Goal: Task Accomplishment & Management: Manage account settings

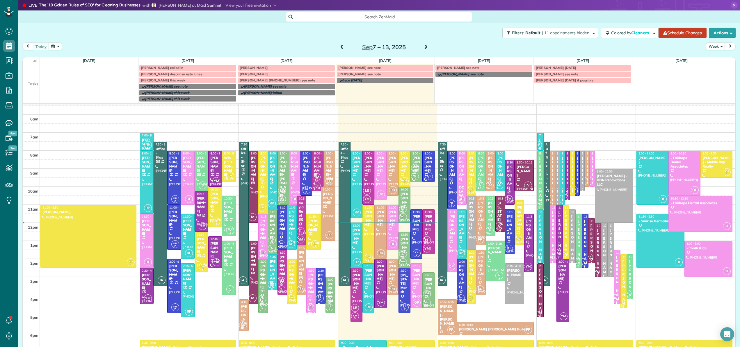
scroll to position [45, 0]
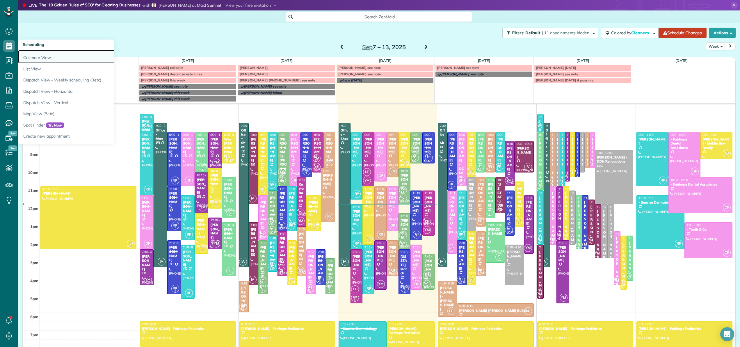
click at [27, 54] on link "Calendar View" at bounding box center [90, 56] width 145 height 13
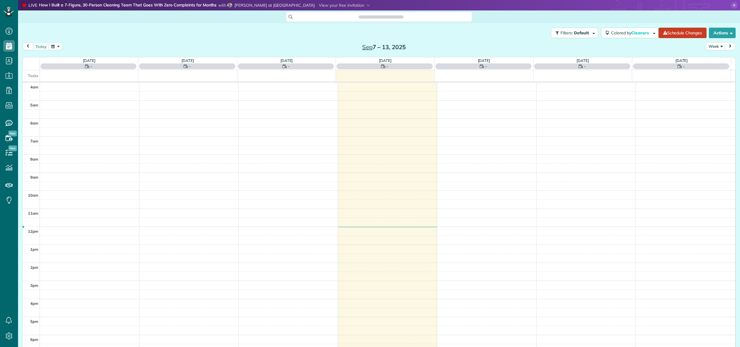
scroll to position [42, 0]
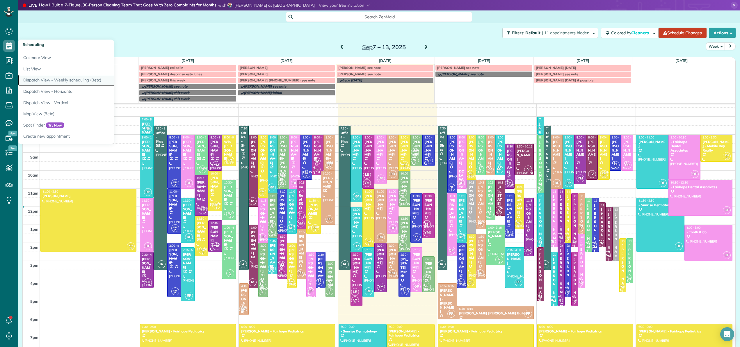
click at [35, 78] on link "Dispatch View - Weekly scheduling (Beta)" at bounding box center [90, 79] width 145 height 11
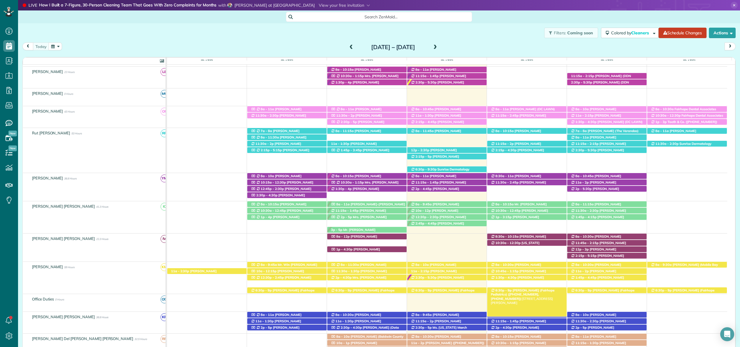
scroll to position [111, 0]
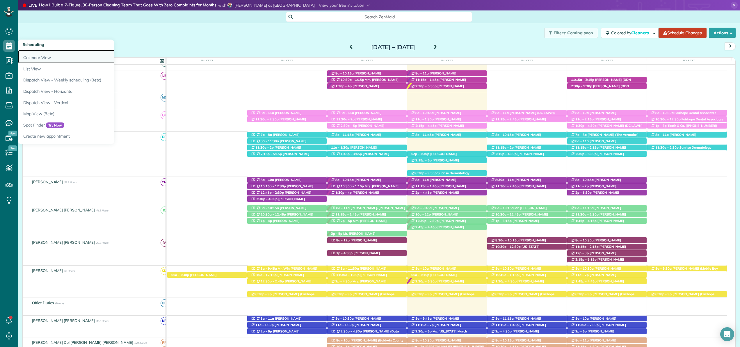
click at [35, 58] on link "Calendar View" at bounding box center [90, 56] width 145 height 13
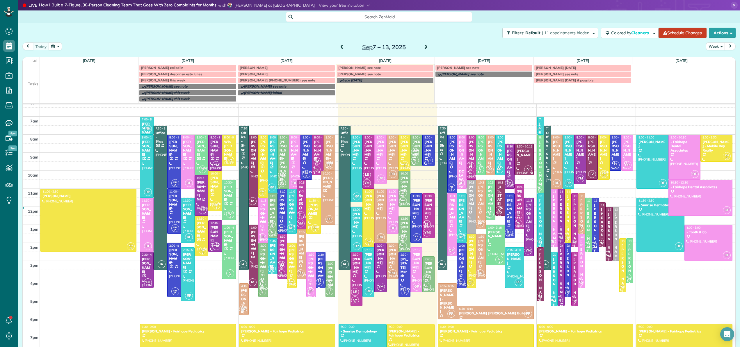
scroll to position [70, 0]
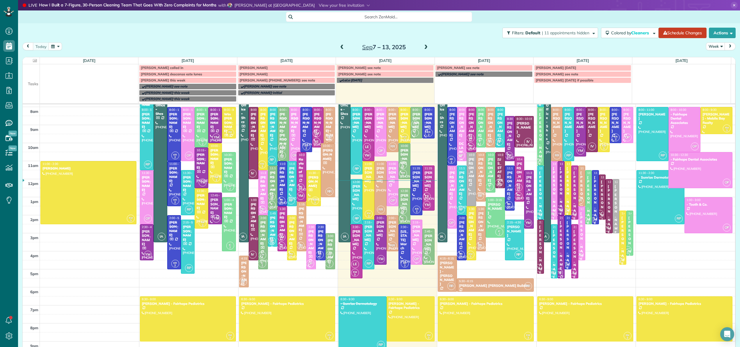
click at [412, 246] on div at bounding box center [416, 242] width 11 height 45
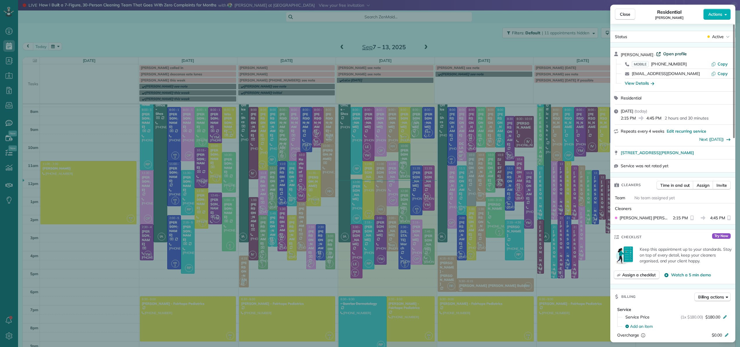
click at [675, 55] on span "Open profile" at bounding box center [675, 54] width 24 height 6
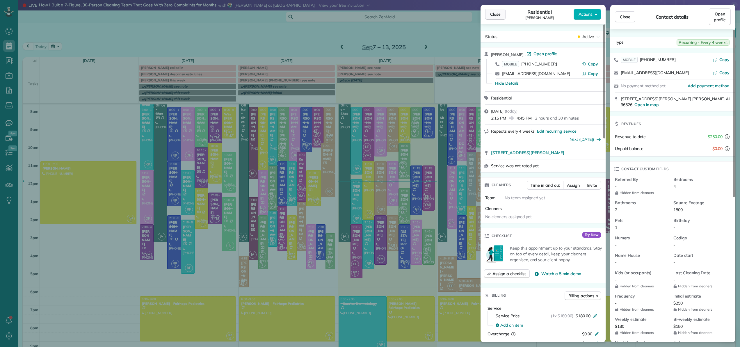
click at [497, 14] on span "Close" at bounding box center [495, 14] width 10 height 6
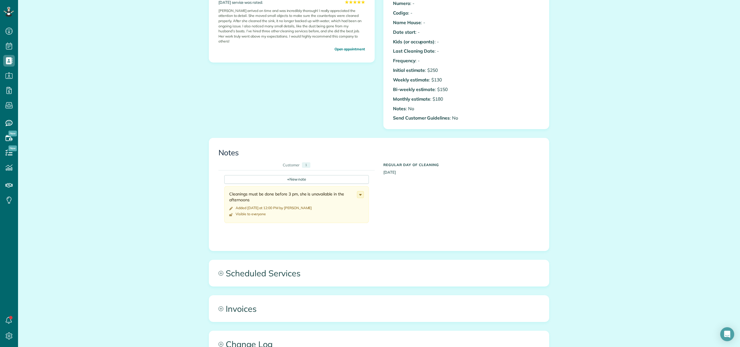
scroll to position [224, 0]
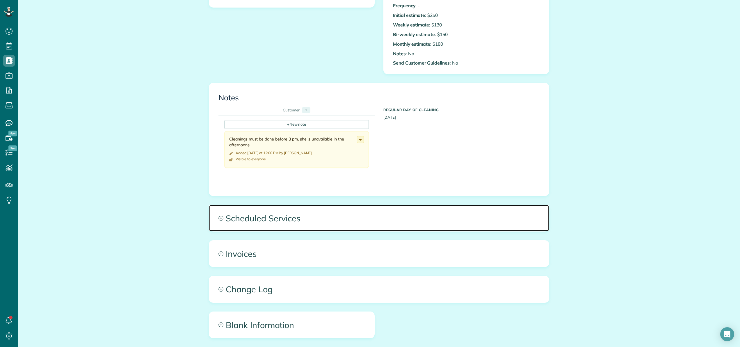
click at [287, 217] on span "Scheduled Services" at bounding box center [379, 218] width 340 height 26
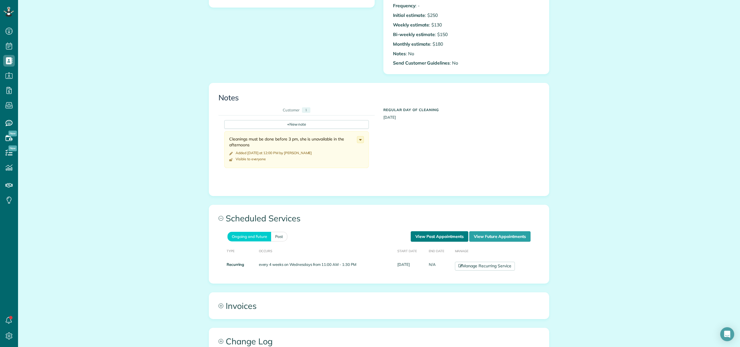
click at [455, 238] on link "View Past Appointments" at bounding box center [440, 236] width 58 height 10
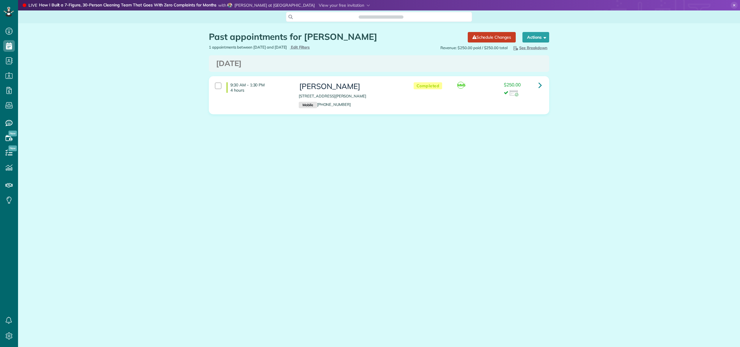
scroll to position [3, 3]
click at [541, 85] on icon at bounding box center [540, 85] width 3 height 10
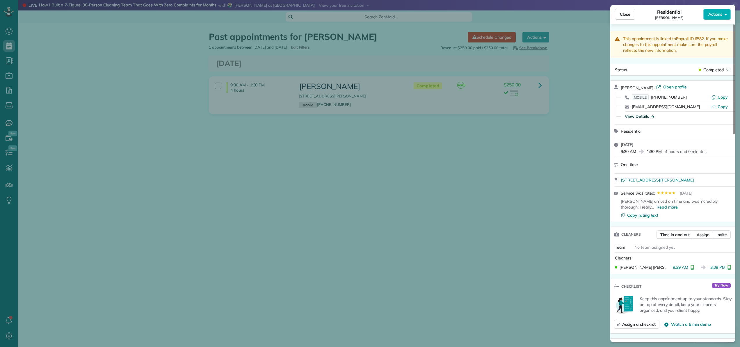
click at [643, 114] on div "View Details" at bounding box center [639, 116] width 29 height 6
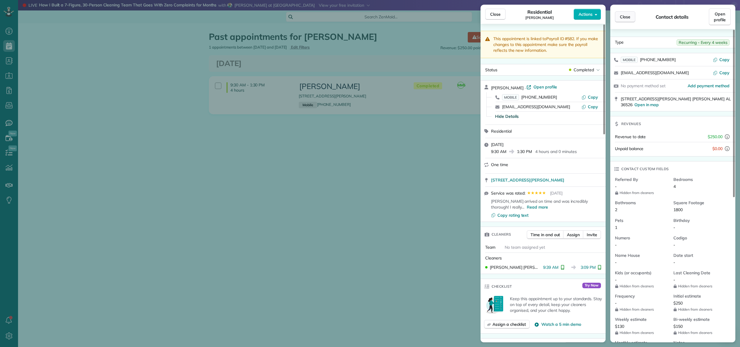
click at [630, 20] on button "Close" at bounding box center [625, 16] width 20 height 11
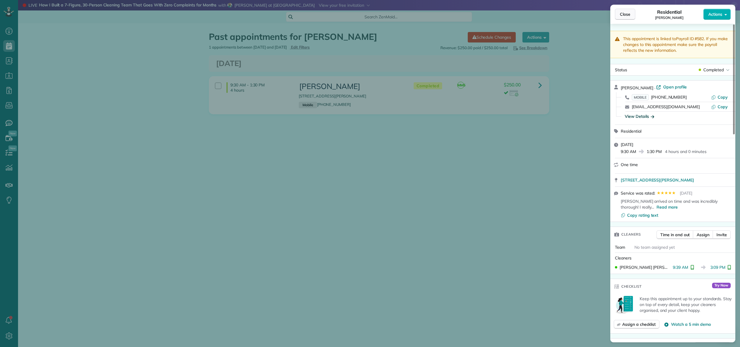
click at [626, 15] on span "Close" at bounding box center [625, 14] width 10 height 6
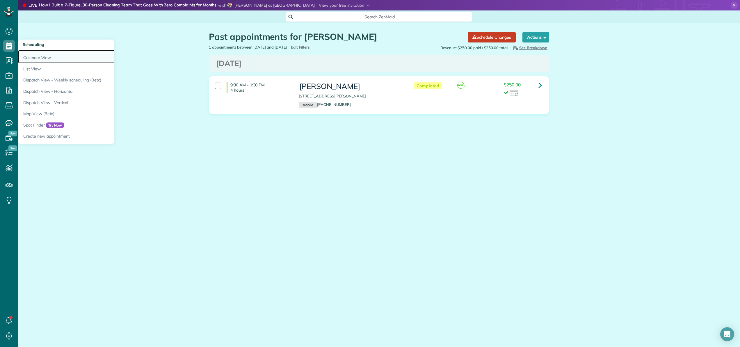
click at [32, 58] on link "Calendar View" at bounding box center [90, 56] width 145 height 13
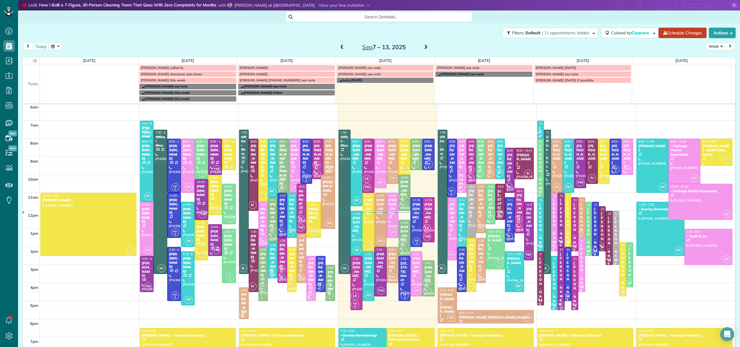
scroll to position [34, 0]
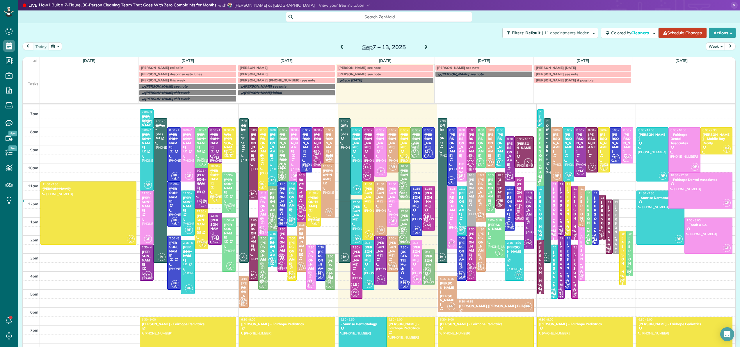
scroll to position [53, 0]
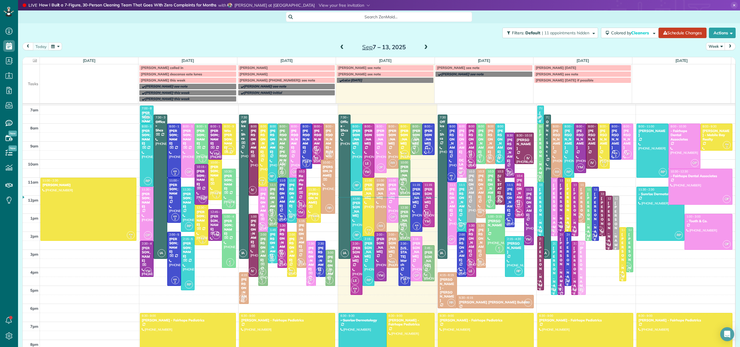
drag, startPoint x: 575, startPoint y: 246, endPoint x: 574, endPoint y: 262, distance: 16.9
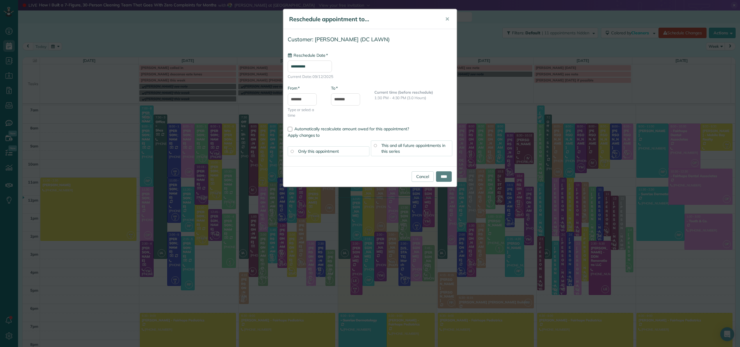
type input "**********"
click at [341, 102] on input "*******" at bounding box center [345, 99] width 29 height 12
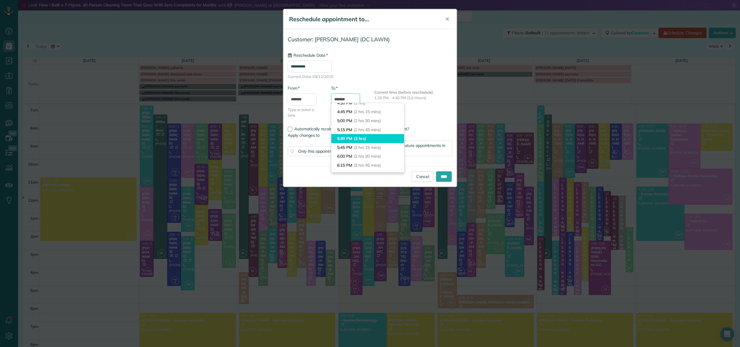
scroll to position [72, 0]
click at [348, 115] on li "4:45 PM (2 hrs 15 mins)" at bounding box center [367, 115] width 73 height 9
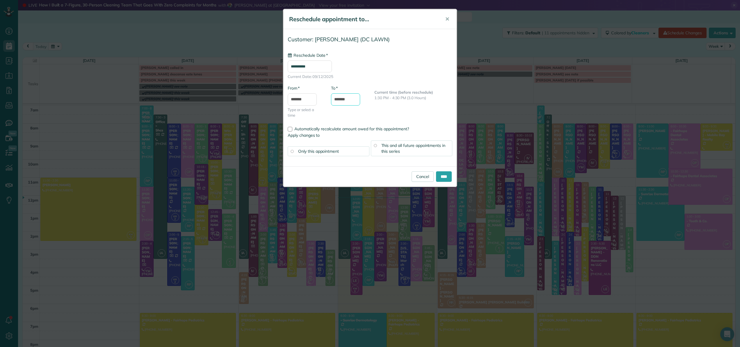
click at [351, 100] on input "*******" at bounding box center [345, 99] width 29 height 12
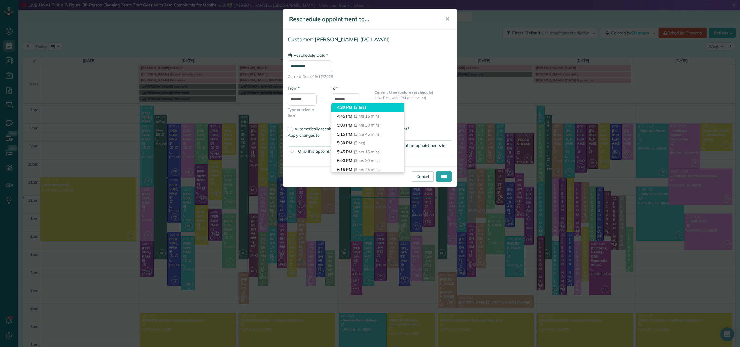
type input "*******"
click at [345, 109] on li "4:30 PM (2 hrs)" at bounding box center [367, 107] width 73 height 9
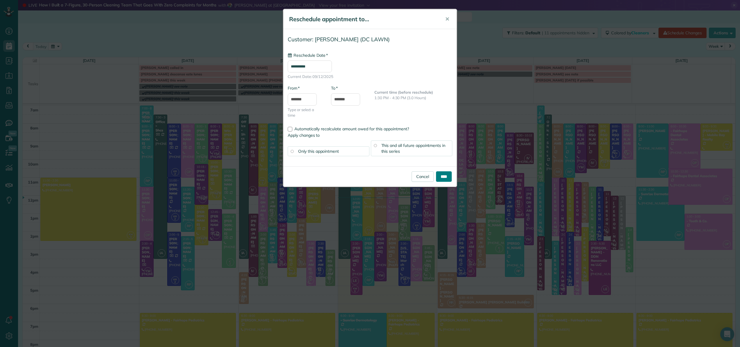
click at [441, 174] on input "****" at bounding box center [444, 176] width 16 height 10
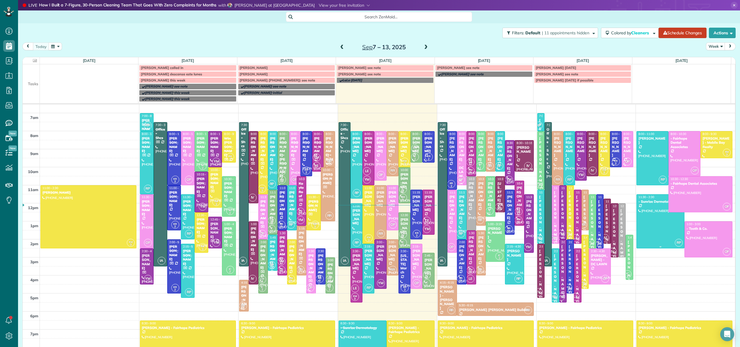
scroll to position [42, 0]
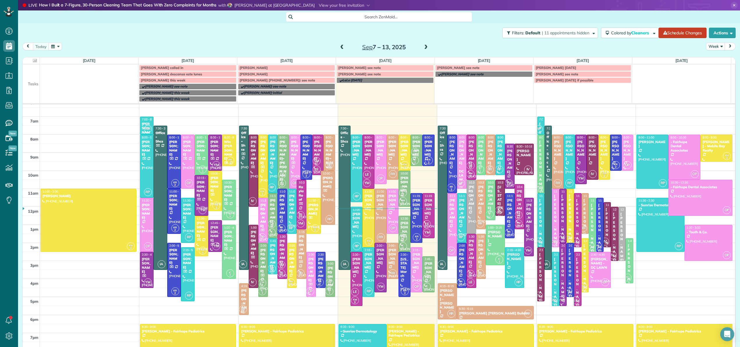
scroll to position [49, 0]
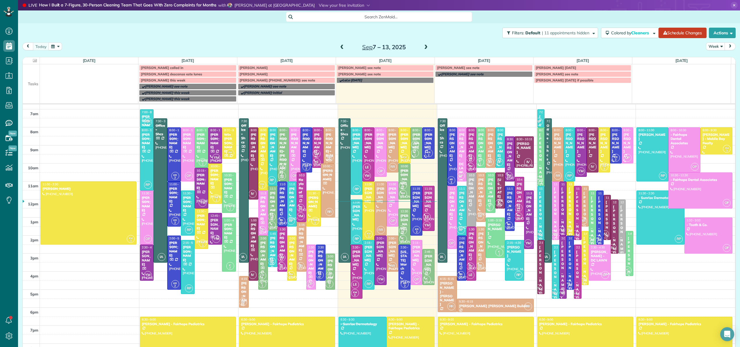
click at [413, 255] on div "[PERSON_NAME]" at bounding box center [416, 253] width 8 height 17
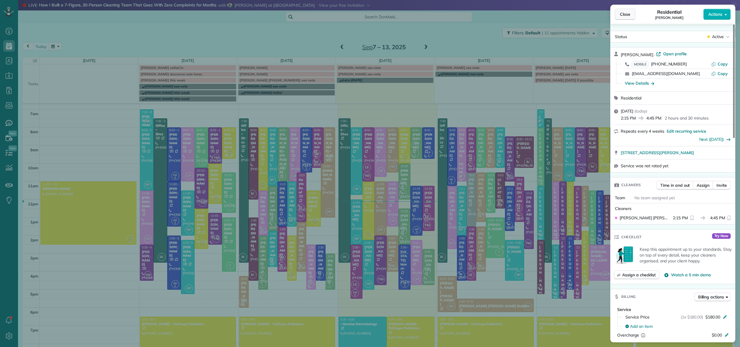
click at [630, 15] on button "Close" at bounding box center [625, 14] width 20 height 11
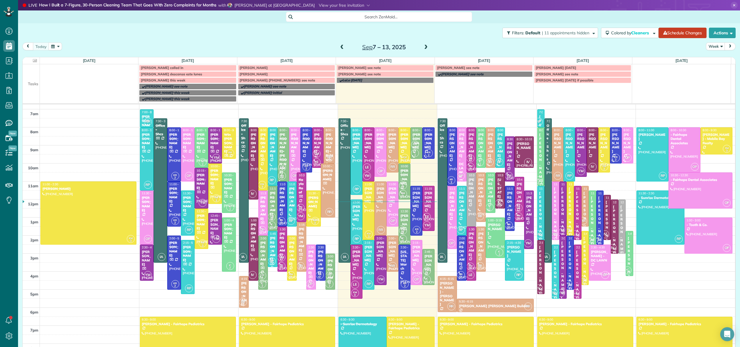
click at [613, 218] on div "[PERSON_NAME]" at bounding box center [615, 230] width 4 height 50
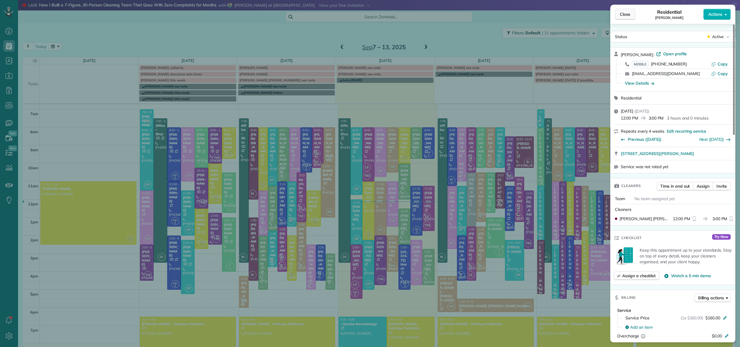
click at [627, 16] on span "Close" at bounding box center [625, 14] width 10 height 6
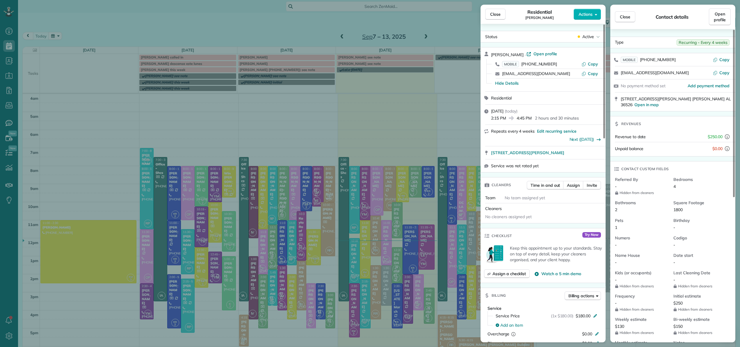
scroll to position [6, 0]
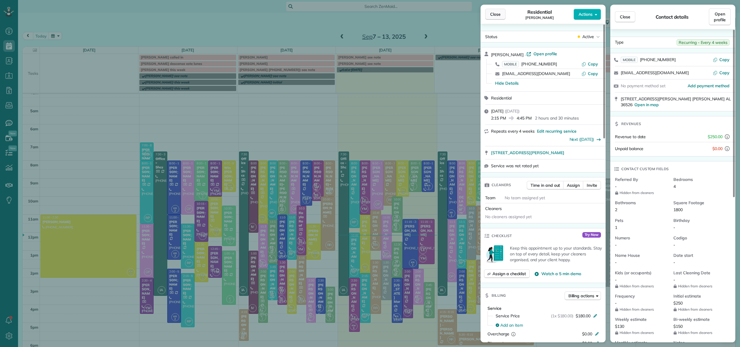
click at [493, 13] on span "Close" at bounding box center [495, 14] width 10 height 6
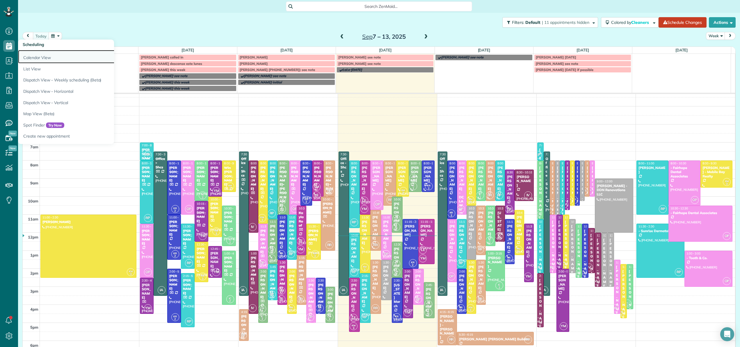
click at [23, 54] on link "Calendar View" at bounding box center [90, 56] width 145 height 13
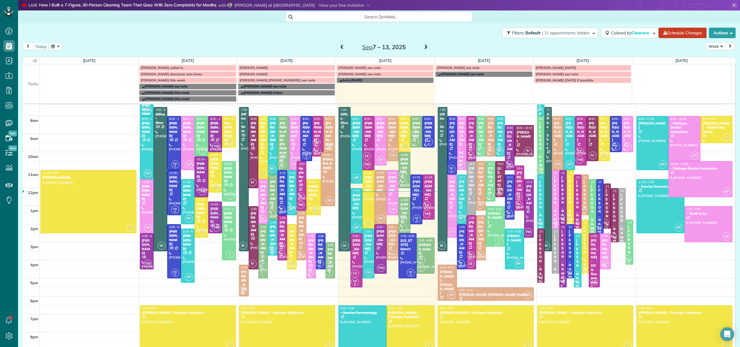
scroll to position [64, 0]
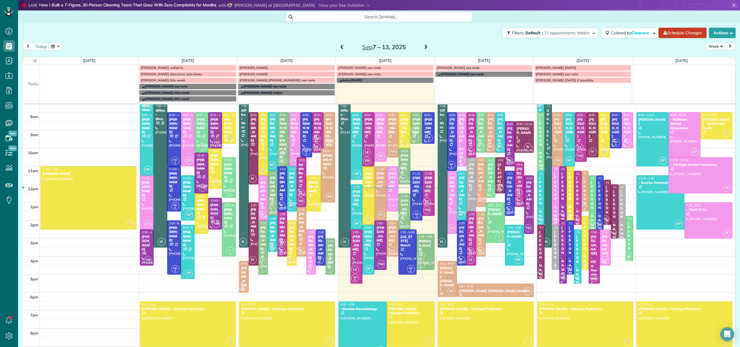
click at [600, 129] on div "[PERSON_NAME]" at bounding box center [604, 128] width 8 height 21
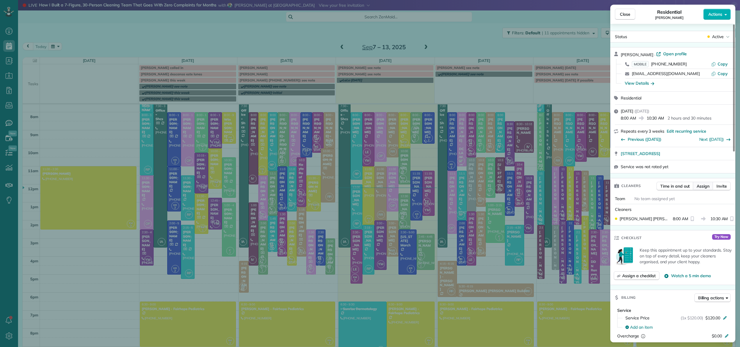
click at [702, 186] on span "Assign" at bounding box center [703, 186] width 13 height 6
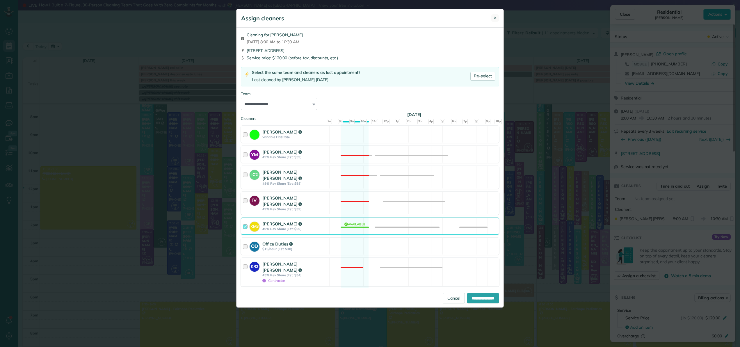
click at [496, 17] on span "✕" at bounding box center [495, 18] width 3 height 6
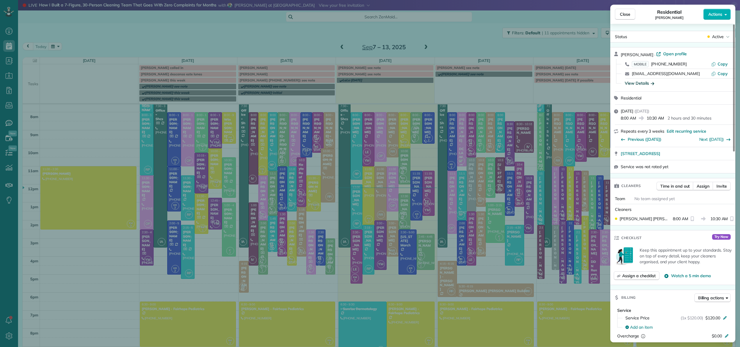
click at [643, 82] on div "View Details" at bounding box center [639, 83] width 29 height 6
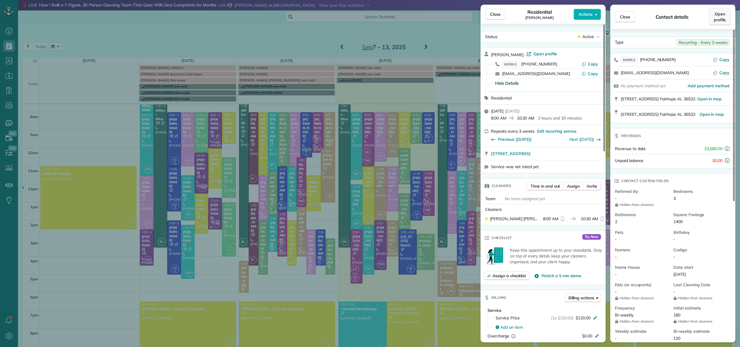
click at [719, 17] on span "Open profile" at bounding box center [720, 17] width 12 height 12
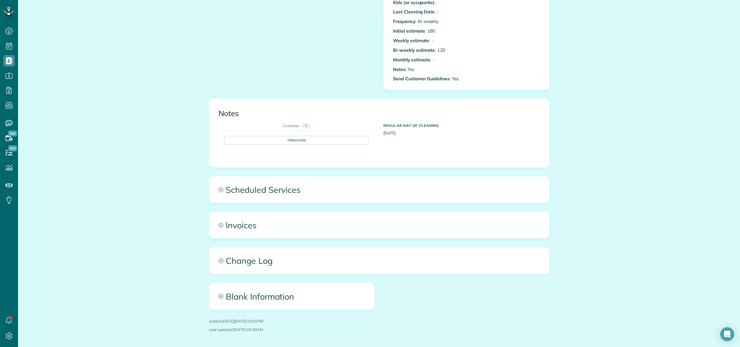
scroll to position [231, 0]
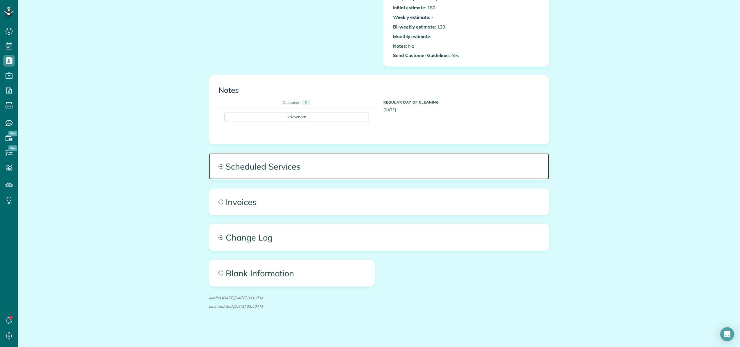
click at [277, 167] on span "Scheduled Services" at bounding box center [379, 166] width 340 height 26
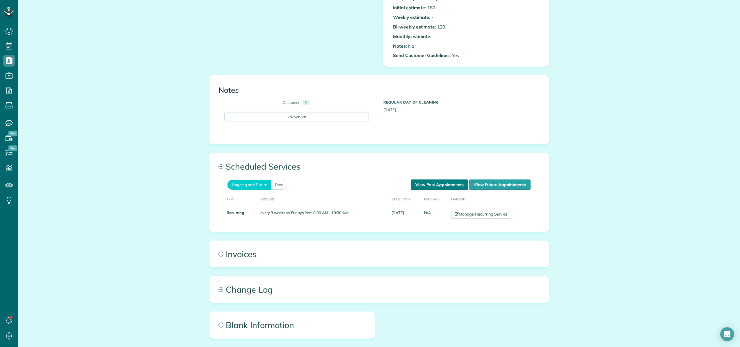
click at [444, 184] on link "View Past Appointments" at bounding box center [440, 185] width 58 height 10
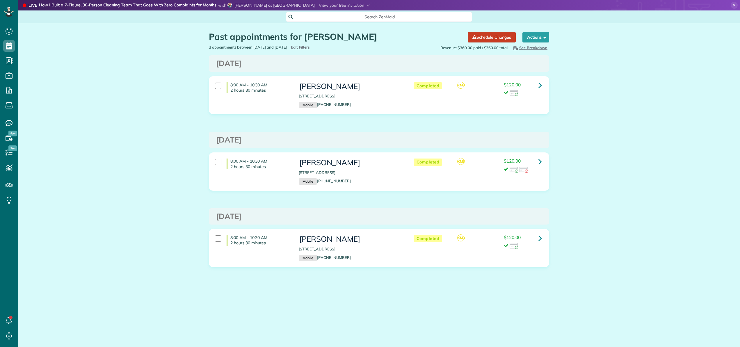
scroll to position [3, 3]
click at [539, 85] on icon at bounding box center [540, 85] width 3 height 10
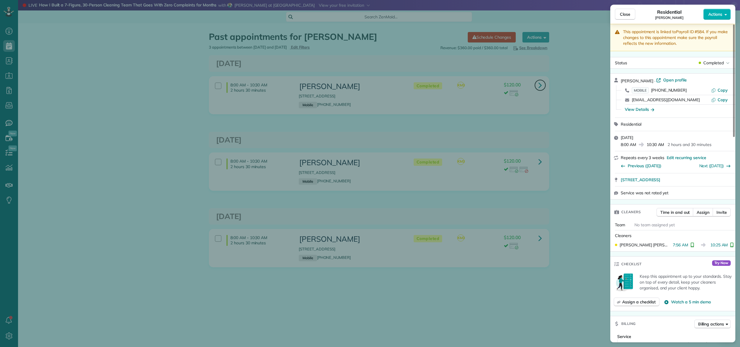
scroll to position [15, 0]
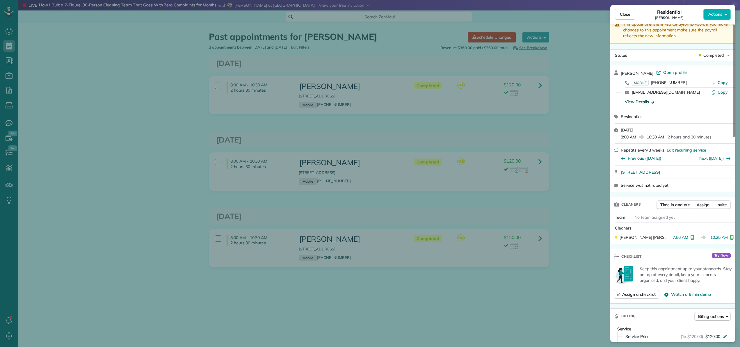
click at [641, 100] on div "View Details" at bounding box center [639, 102] width 29 height 6
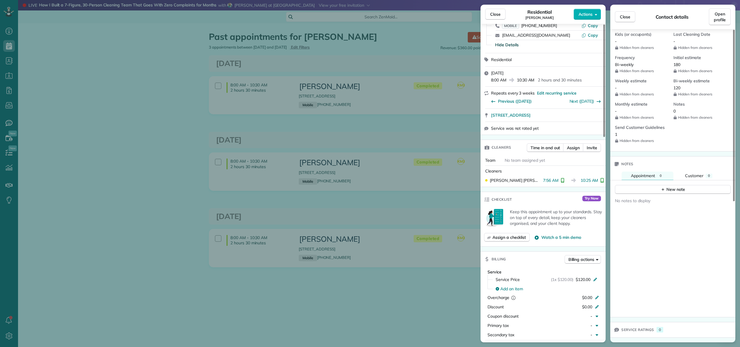
scroll to position [0, 0]
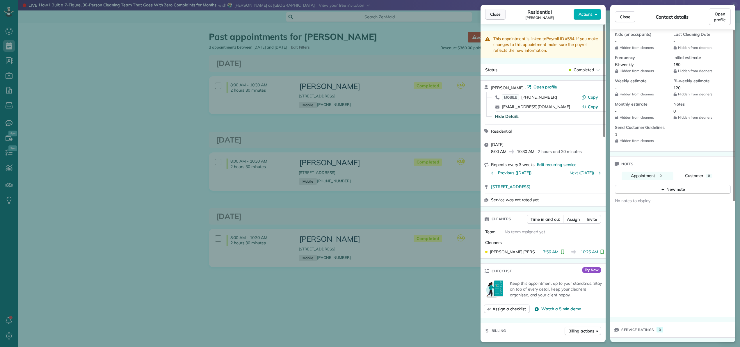
click at [498, 13] on span "Close" at bounding box center [495, 14] width 10 height 6
